Goal: Task Accomplishment & Management: Manage account settings

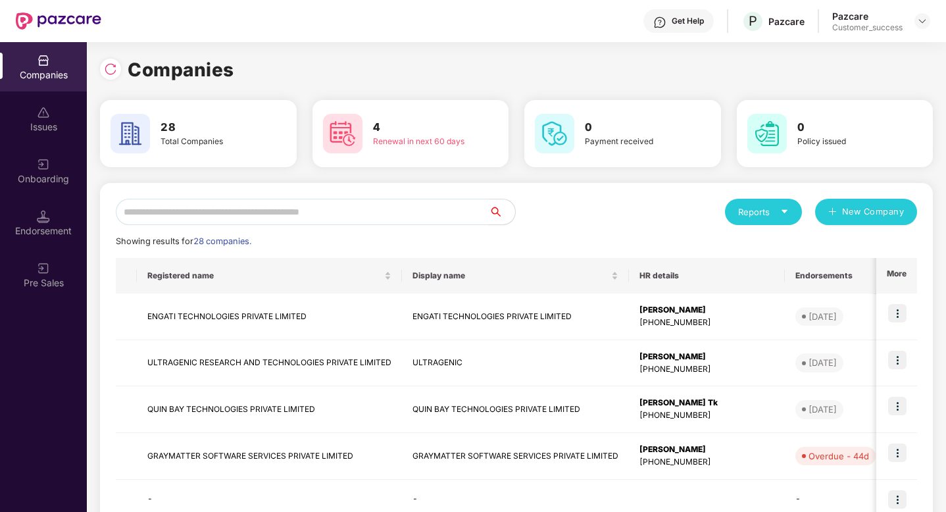
click at [281, 221] on input "text" at bounding box center [302, 212] width 373 height 26
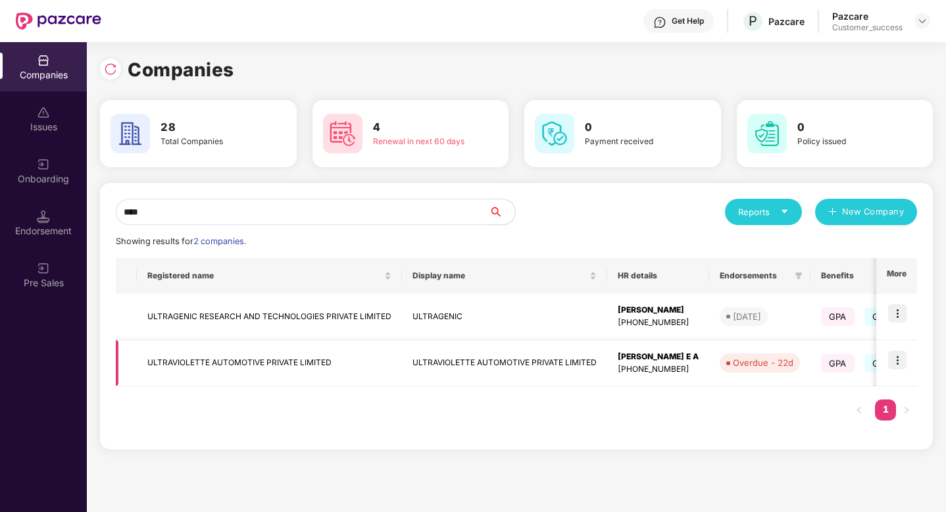
type input "****"
click at [902, 362] on img at bounding box center [897, 360] width 18 height 18
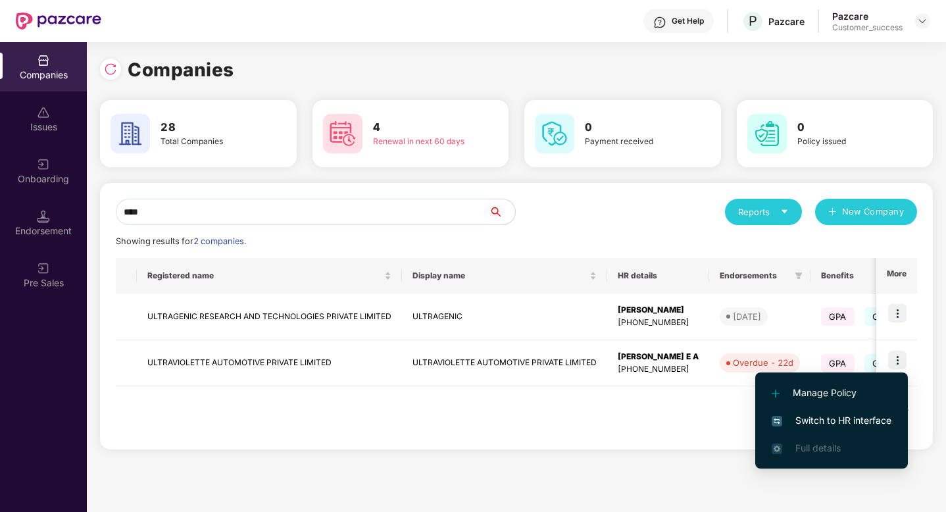
click at [876, 424] on span "Switch to HR interface" at bounding box center [831, 420] width 120 height 14
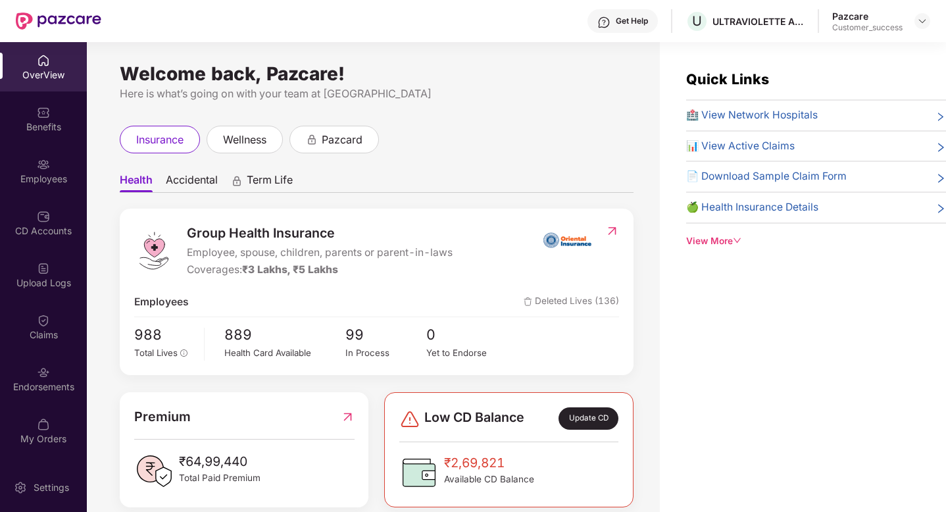
scroll to position [42, 0]
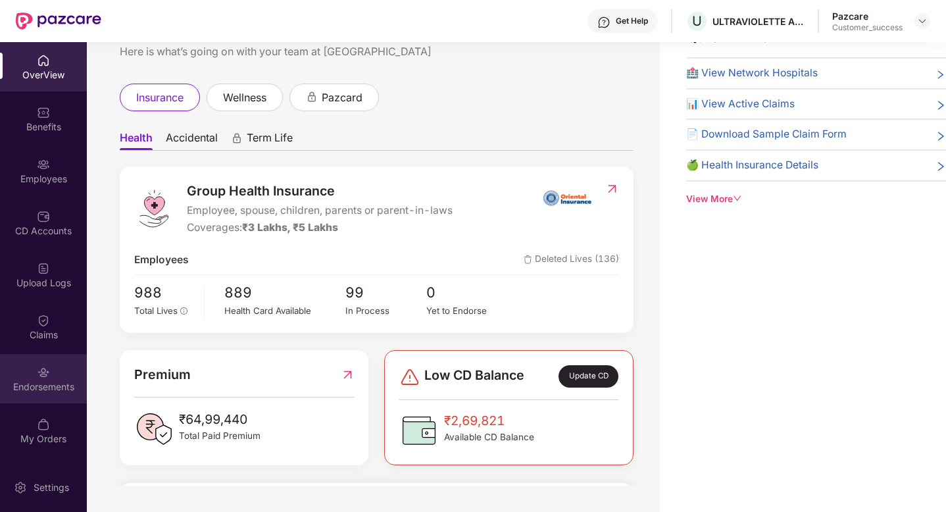
click at [22, 383] on div "Endorsements" at bounding box center [43, 386] width 87 height 13
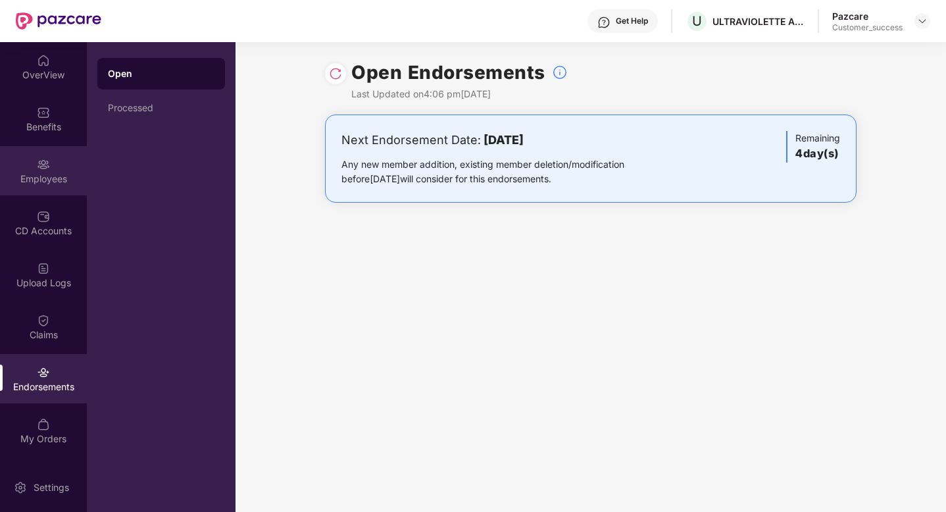
click at [30, 156] on div "Employees" at bounding box center [43, 170] width 87 height 49
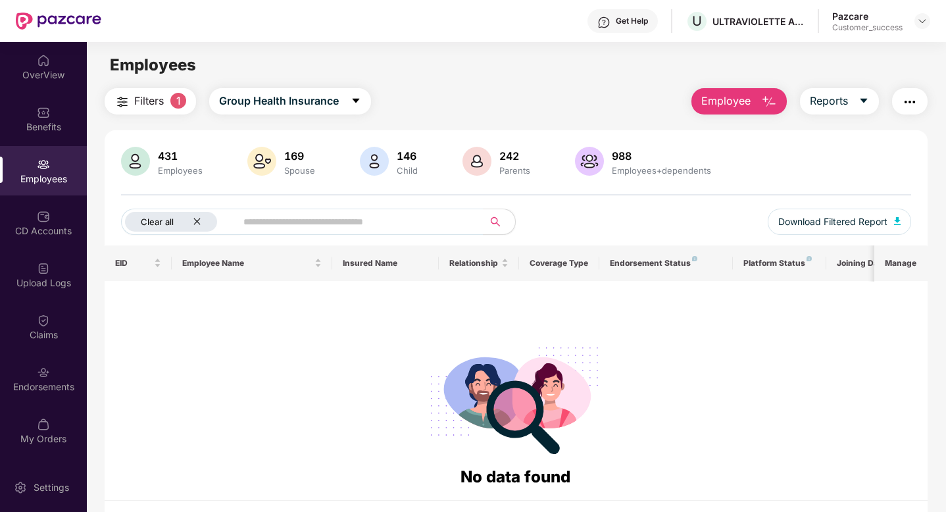
click at [199, 220] on icon "close" at bounding box center [197, 221] width 9 height 9
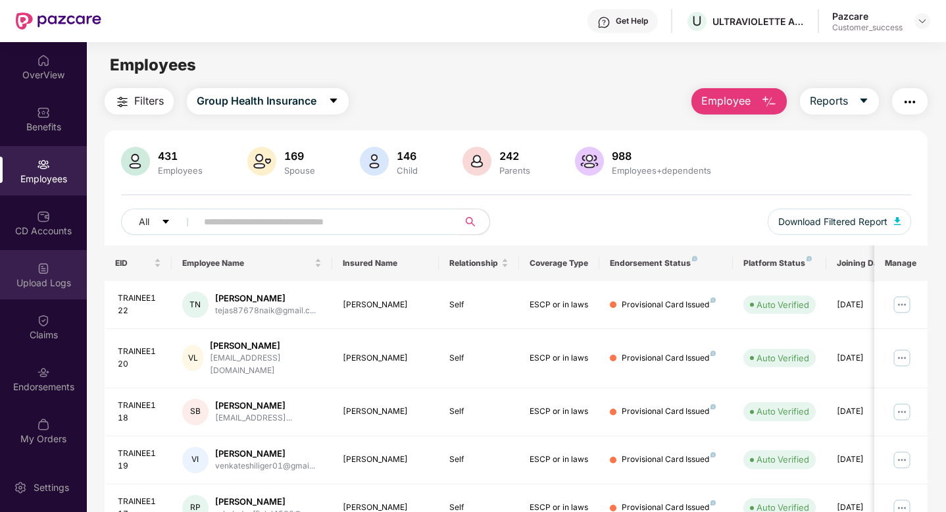
click at [57, 265] on div "Upload Logs" at bounding box center [43, 274] width 87 height 49
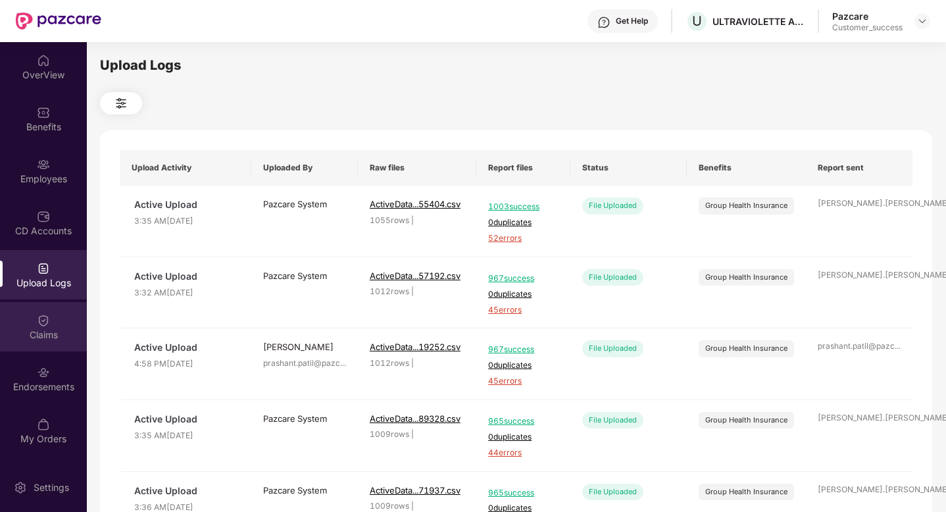
click at [37, 327] on div "Claims" at bounding box center [43, 326] width 87 height 49
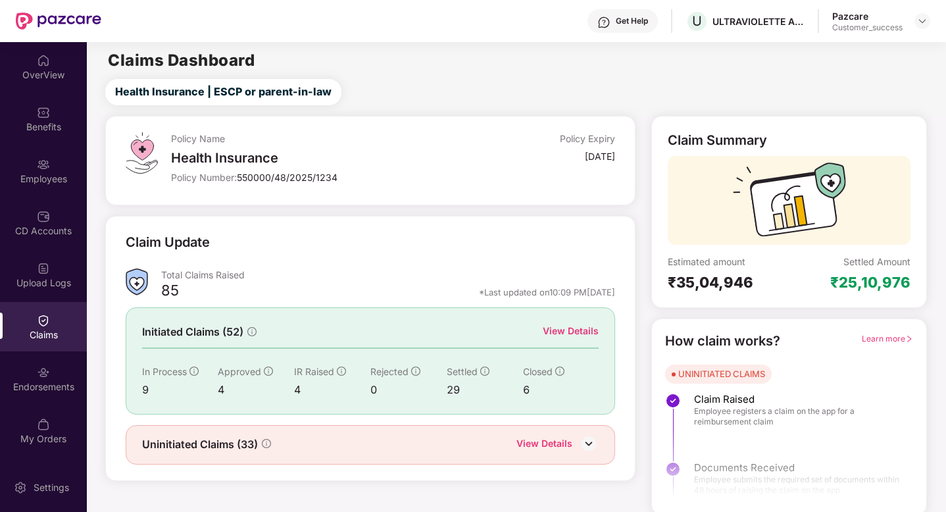
click at [556, 330] on div "View Details" at bounding box center [571, 331] width 56 height 14
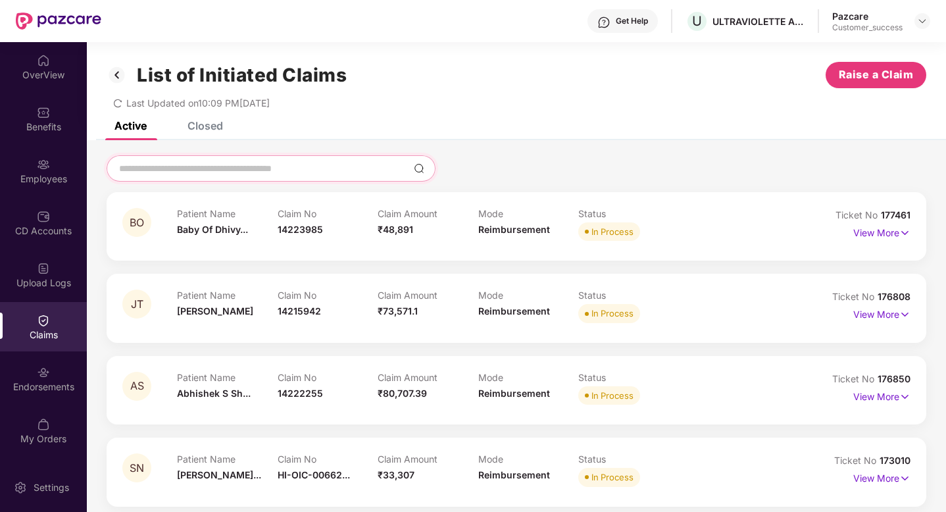
click at [233, 162] on input at bounding box center [263, 169] width 291 height 14
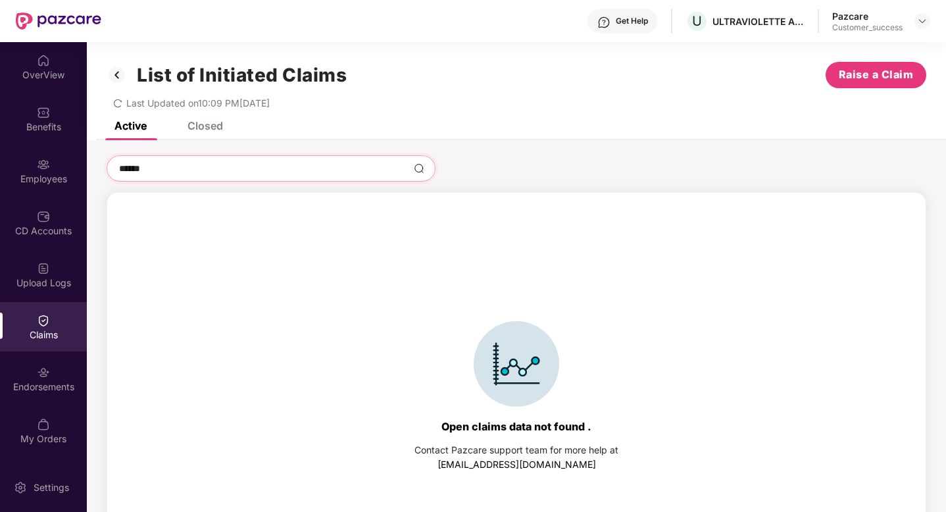
type input "******"
click at [225, 124] on div "Active Closed" at bounding box center [516, 131] width 859 height 18
click at [213, 125] on div "Closed" at bounding box center [205, 125] width 36 height 13
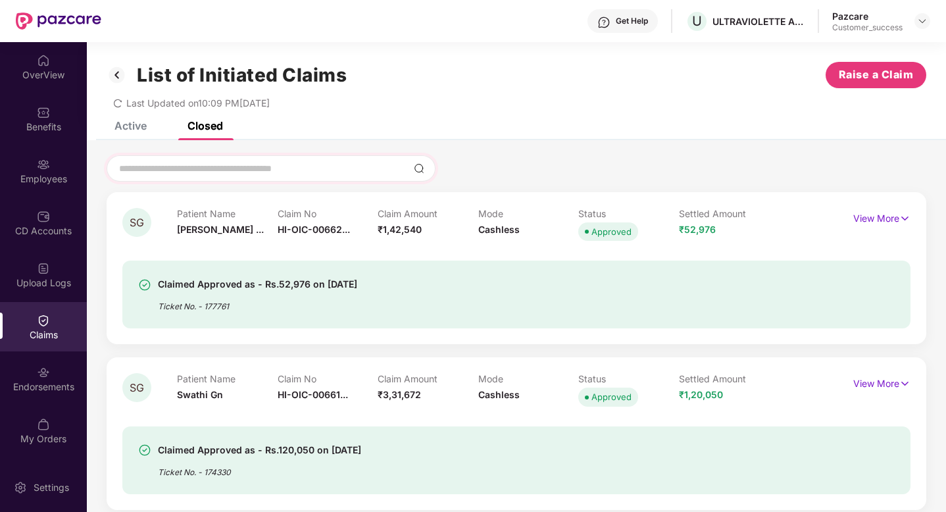
click at [199, 160] on div at bounding box center [271, 168] width 329 height 26
click at [207, 172] on input at bounding box center [263, 169] width 291 height 14
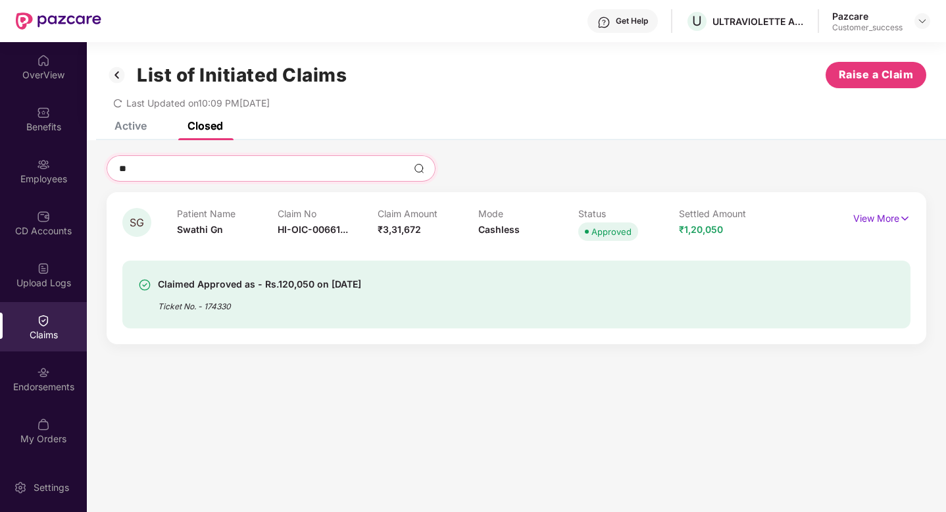
type input "*"
